Goal: Task Accomplishment & Management: Use online tool/utility

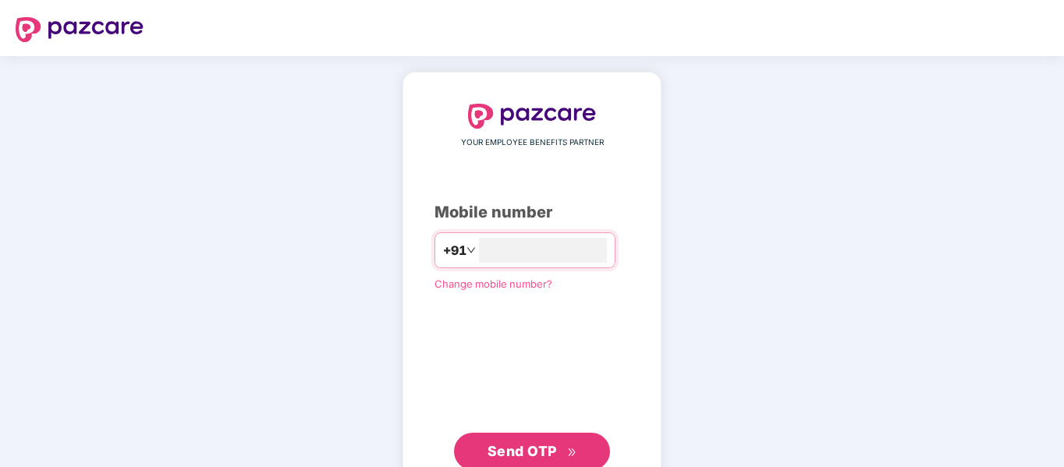
type input "**********"
click at [610, 317] on div "**********" at bounding box center [532, 287] width 195 height 367
click at [569, 449] on icon "double-right" at bounding box center [571, 451] width 7 height 8
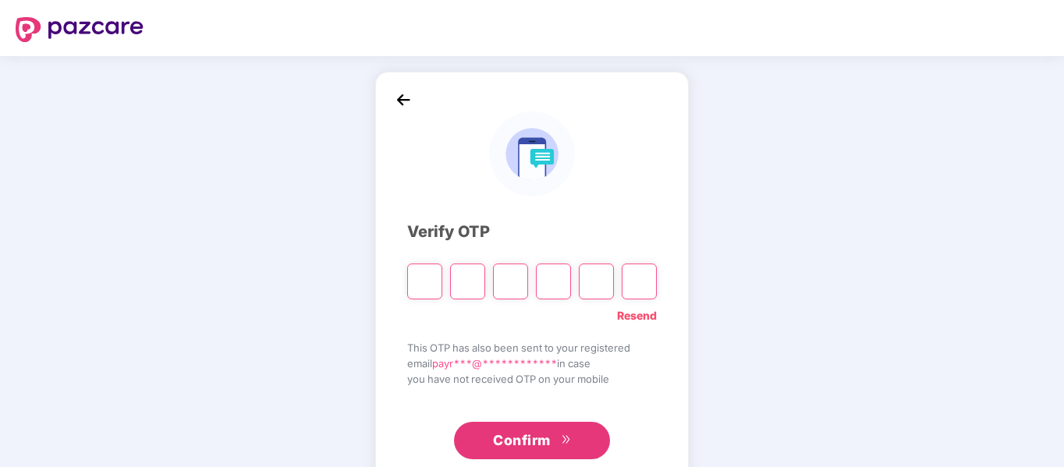
type input "*"
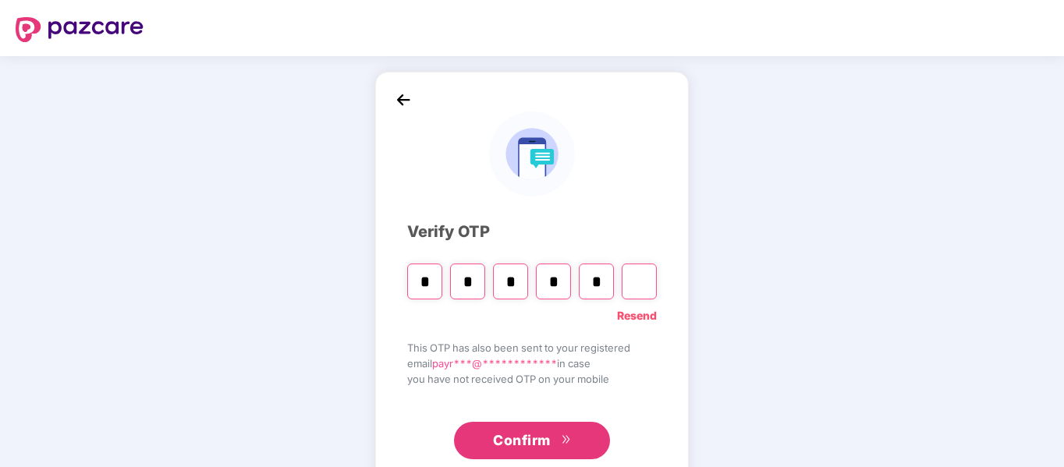
type input "*"
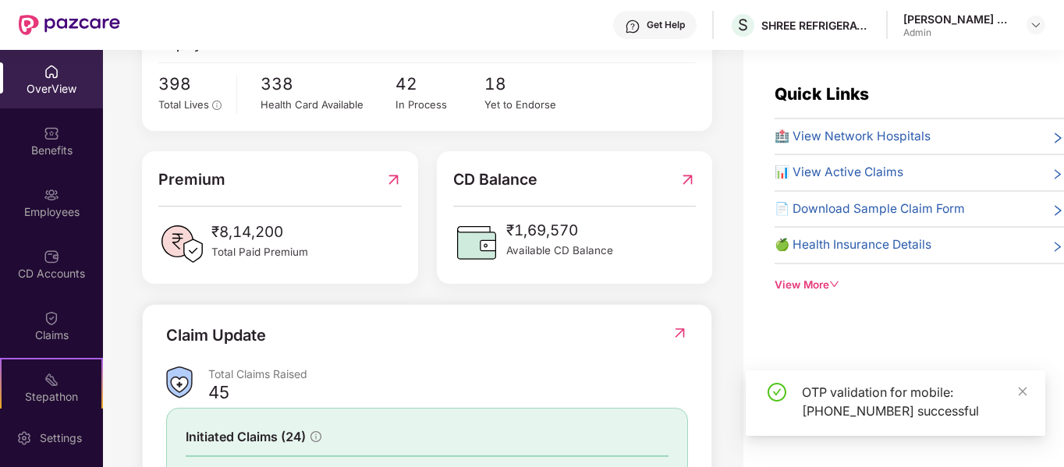
scroll to position [156, 0]
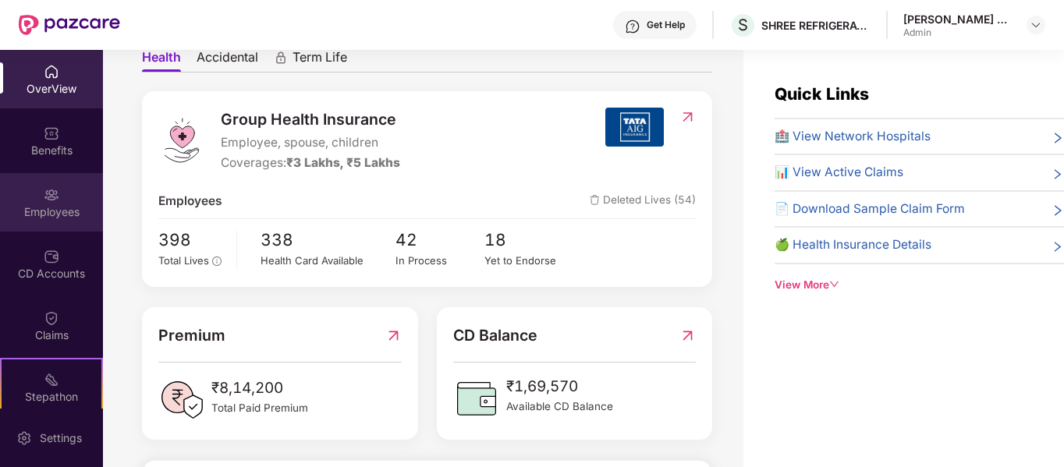
click at [63, 183] on div "Employees" at bounding box center [51, 202] width 103 height 59
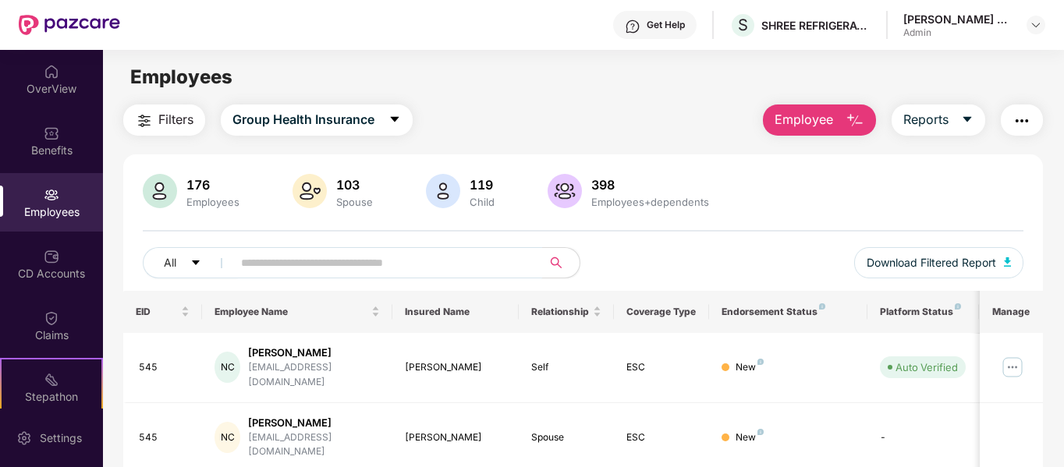
click at [321, 257] on input "text" at bounding box center [381, 262] width 280 height 23
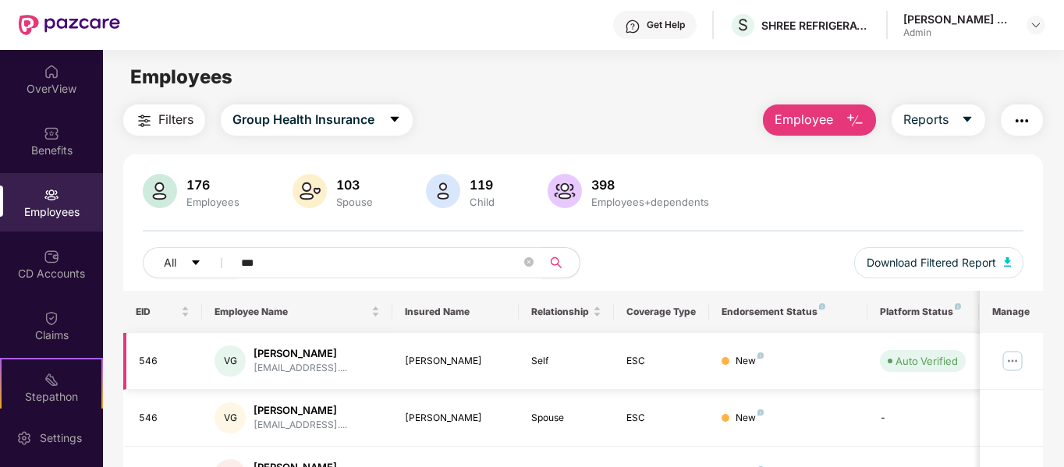
type input "***"
click at [1009, 360] on img at bounding box center [1012, 361] width 25 height 25
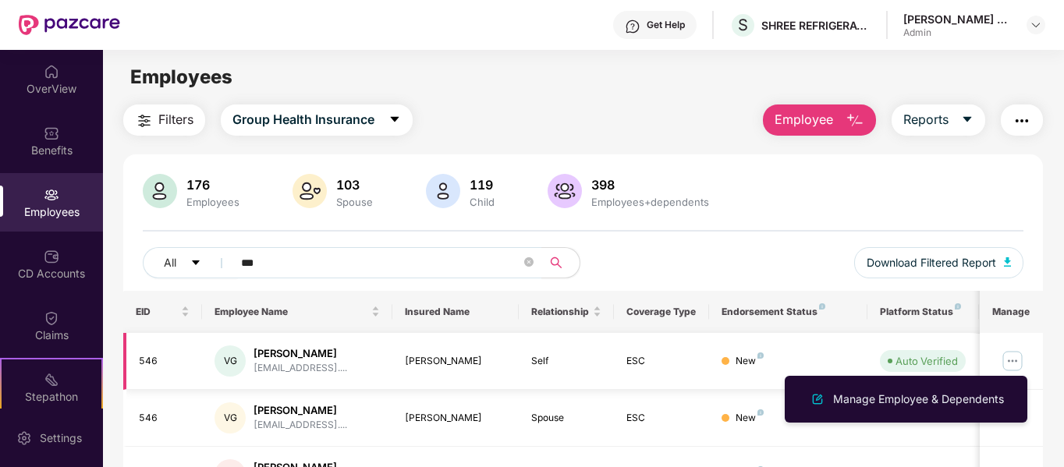
click at [433, 354] on div "Vishwas Gaurav" at bounding box center [456, 361] width 102 height 15
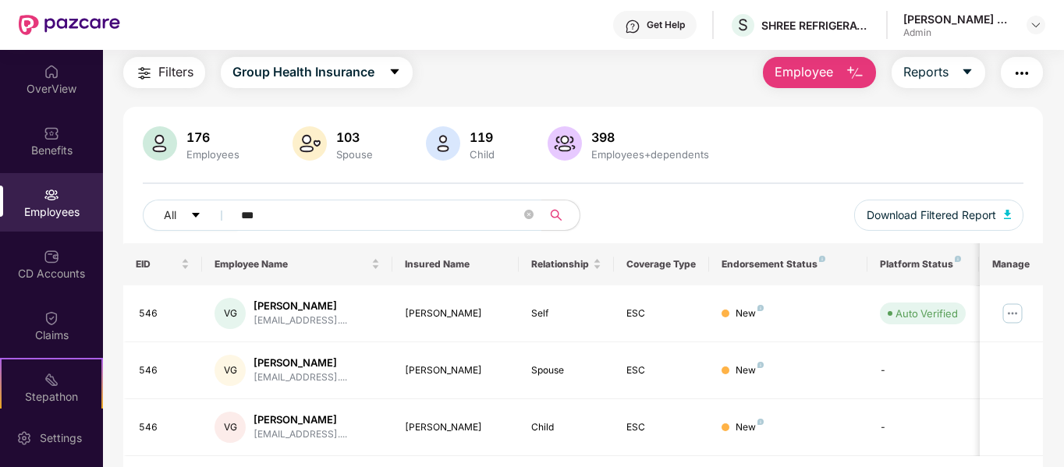
scroll to position [93, 0]
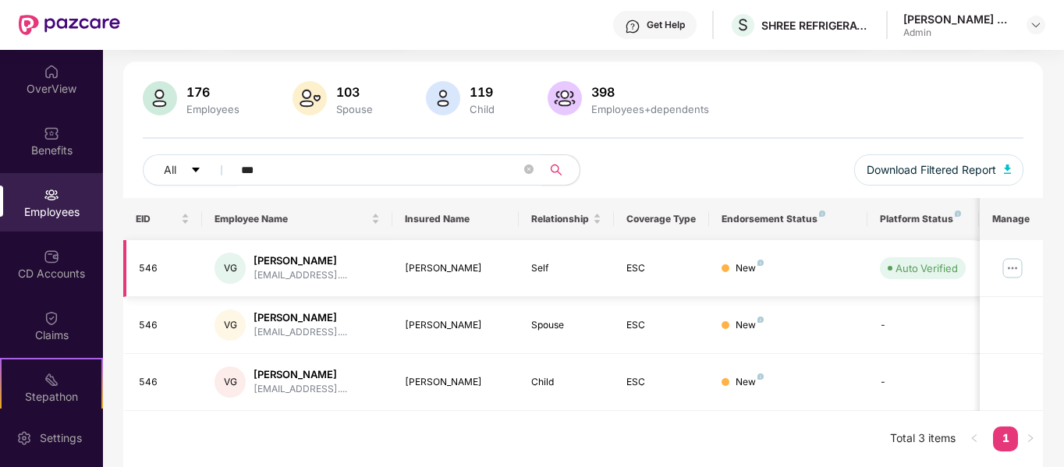
click at [147, 268] on div "546" at bounding box center [164, 268] width 51 height 15
click at [278, 268] on div "vishwasgaurav04@gmail...." at bounding box center [301, 275] width 94 height 15
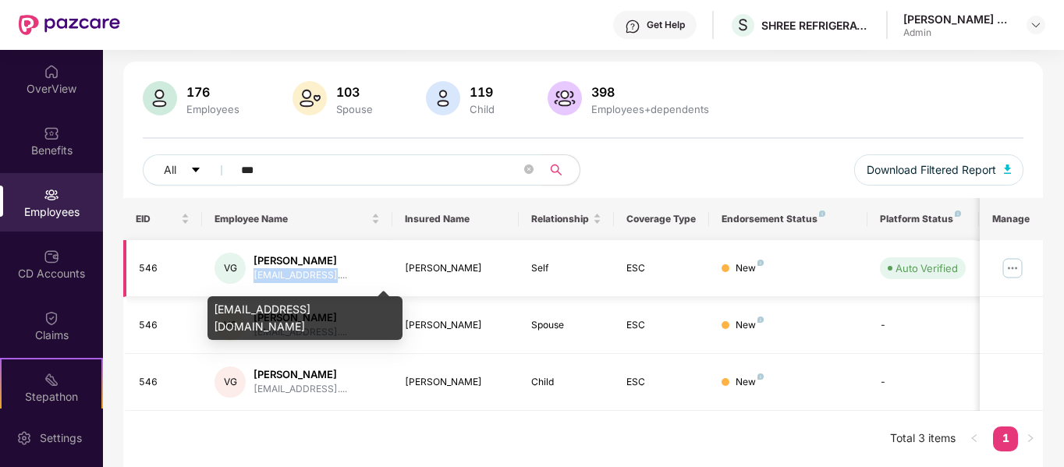
click at [278, 268] on div "vishwasgaurav04@gmail...." at bounding box center [301, 275] width 94 height 15
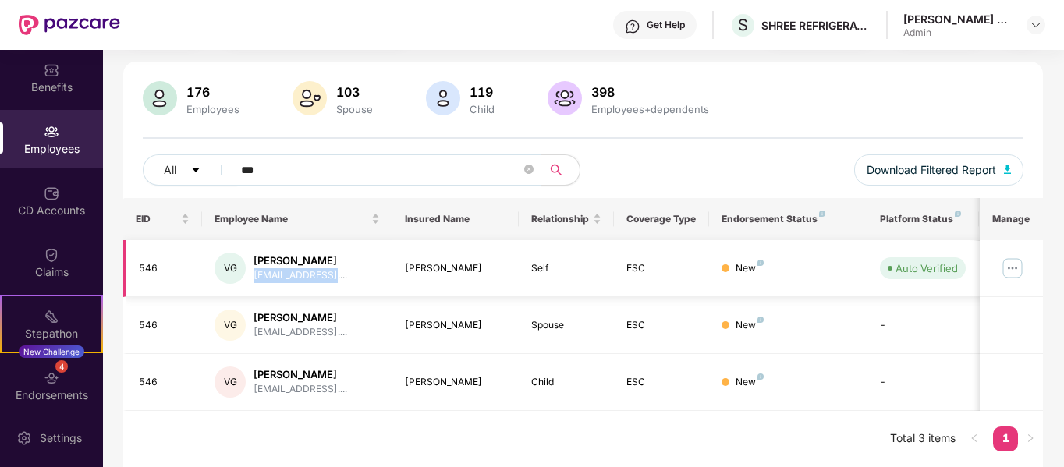
scroll to position [134, 0]
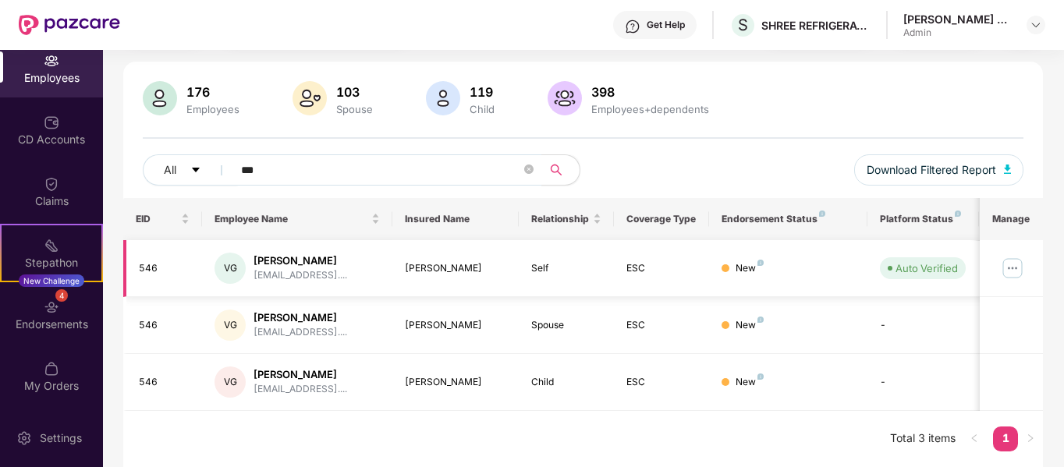
click at [321, 264] on div "Vishwas Gaurav" at bounding box center [301, 261] width 94 height 15
click at [391, 255] on td "VG Vishwas Gaurav vishwasgaurav04@gmail...." at bounding box center [297, 268] width 190 height 57
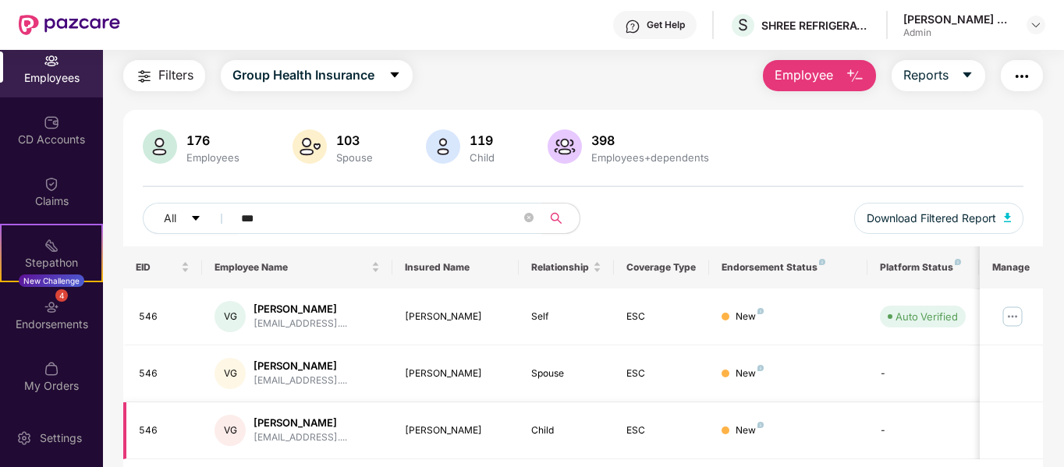
scroll to position [0, 0]
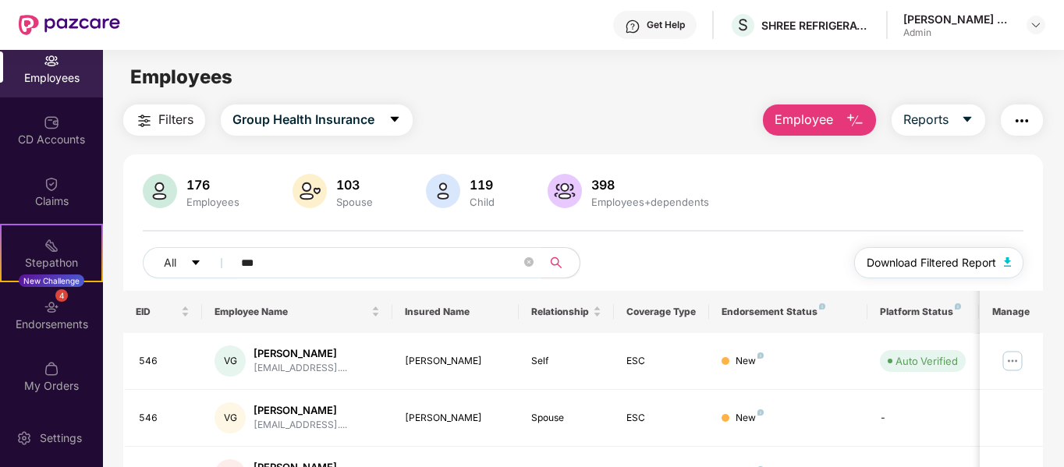
click at [934, 270] on span "Download Filtered Report" at bounding box center [931, 262] width 129 height 17
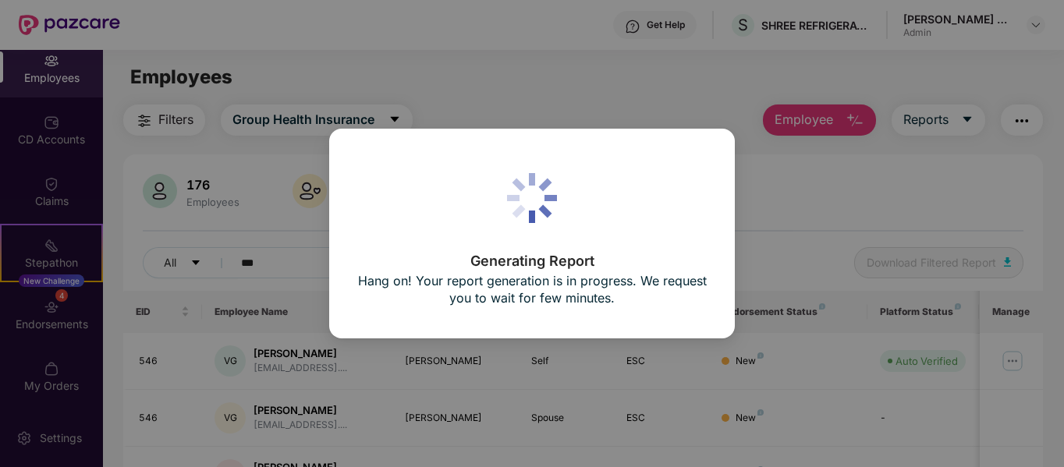
click at [776, 226] on div "Generating Report Hang on! Your report generation is in progress. We request yo…" at bounding box center [532, 233] width 1064 height 467
click at [679, 205] on div "Generating Report Hang on! Your report generation is in progress. We request yo…" at bounding box center [531, 234] width 349 height 153
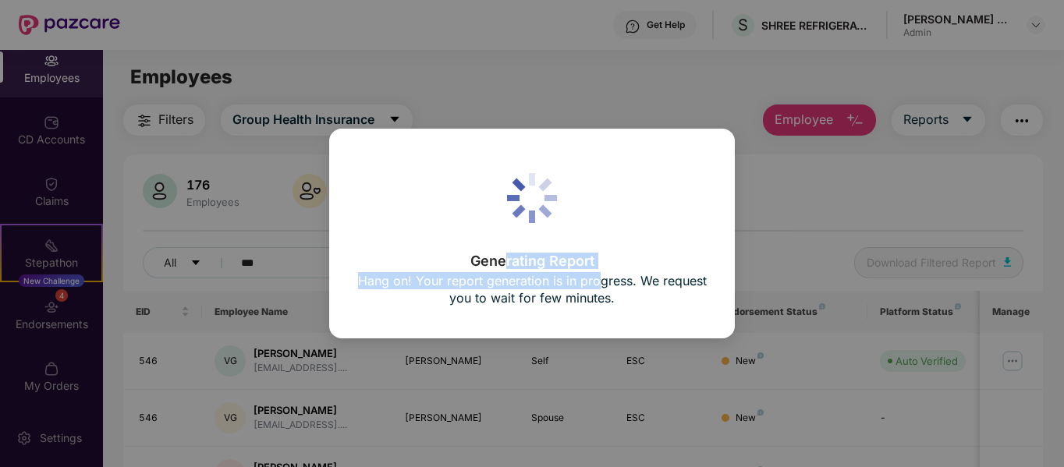
drag, startPoint x: 502, startPoint y: 262, endPoint x: 600, endPoint y: 274, distance: 98.2
click at [600, 274] on div "Generating Report Hang on! Your report generation is in progress. We request yo…" at bounding box center [531, 282] width 349 height 56
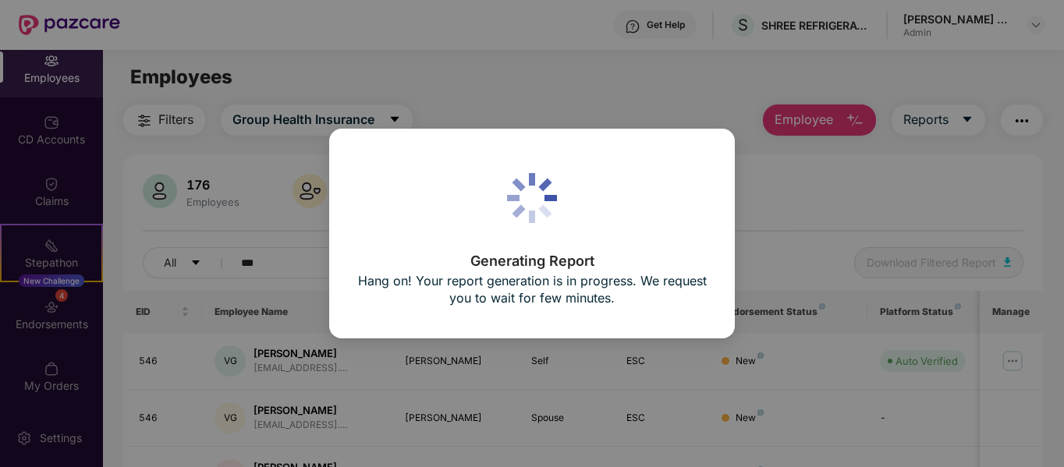
click at [648, 314] on div "Generating Report Hang on! Your report generation is in progress. We request yo…" at bounding box center [532, 234] width 406 height 210
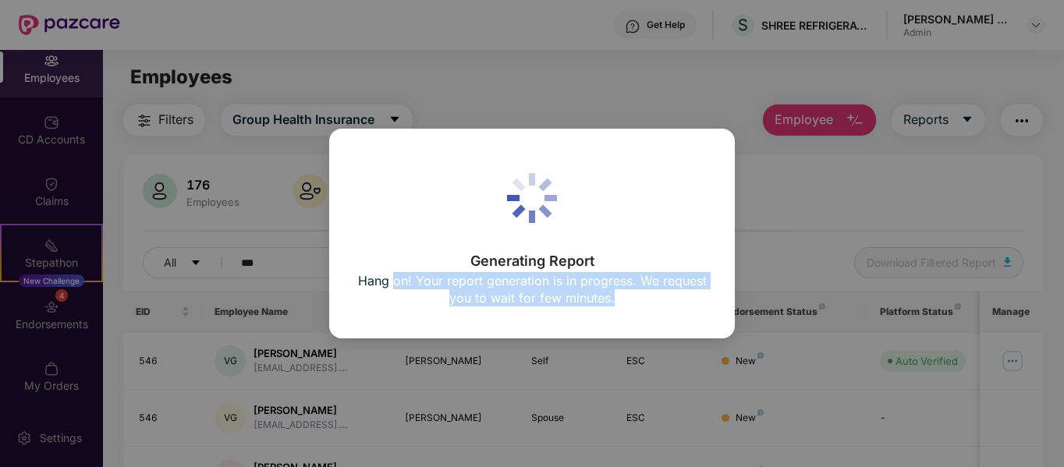
drag, startPoint x: 626, startPoint y: 300, endPoint x: 392, endPoint y: 288, distance: 234.3
click at [392, 288] on p "Hang on! Your report generation is in progress. We request you to wait for few …" at bounding box center [531, 289] width 349 height 34
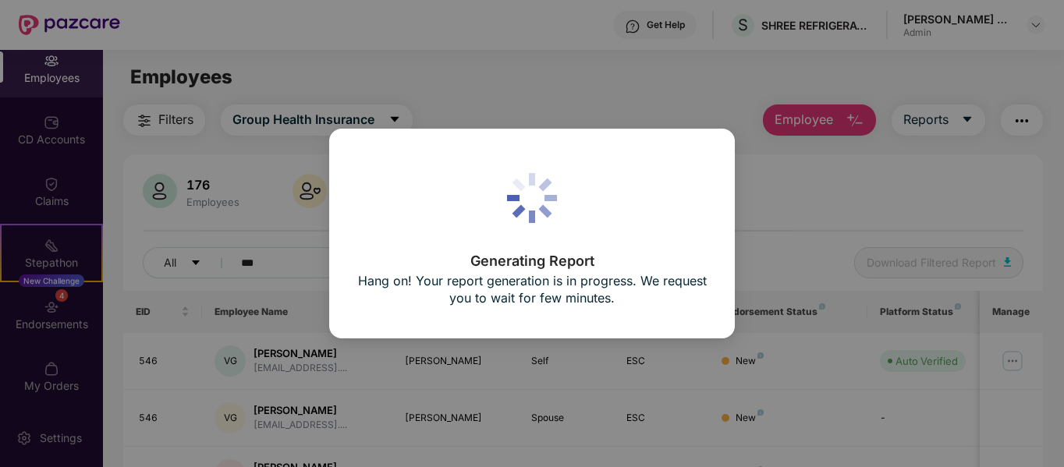
click at [447, 203] on div "Generating Report Hang on! Your report generation is in progress. We request yo…" at bounding box center [531, 234] width 349 height 153
click at [805, 199] on div "Generating Report Hang on! Your report generation is in progress. We request yo…" at bounding box center [532, 233] width 1064 height 467
